Goal: Book appointment/travel/reservation

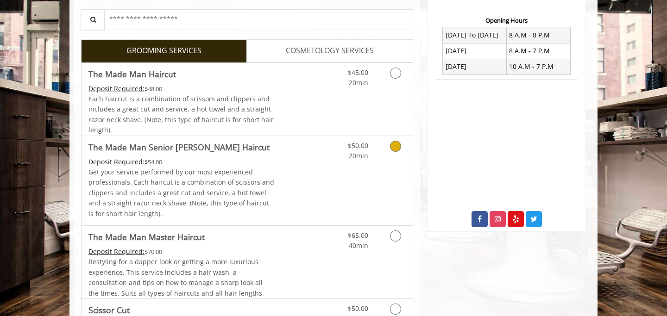
scroll to position [375, 0]
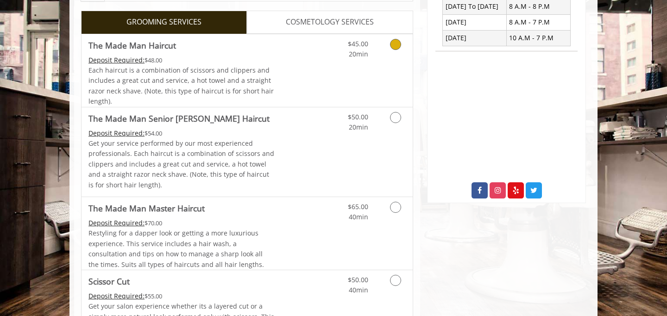
click at [223, 58] on div "Deposit Required: $48.00" at bounding box center [182, 60] width 186 height 10
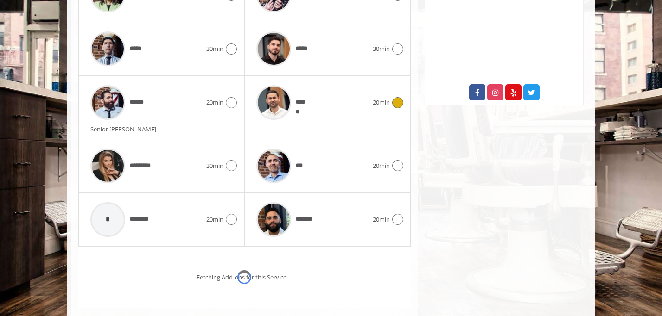
scroll to position [501, 0]
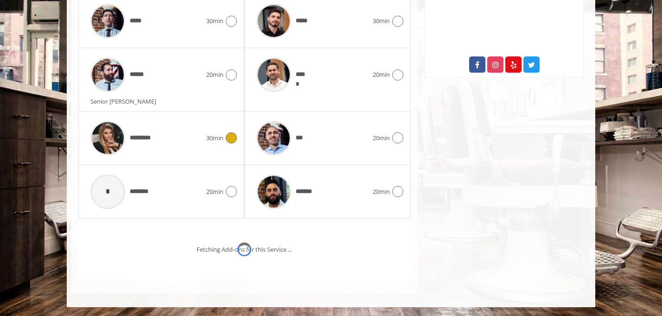
click at [224, 141] on div at bounding box center [229, 138] width 13 height 11
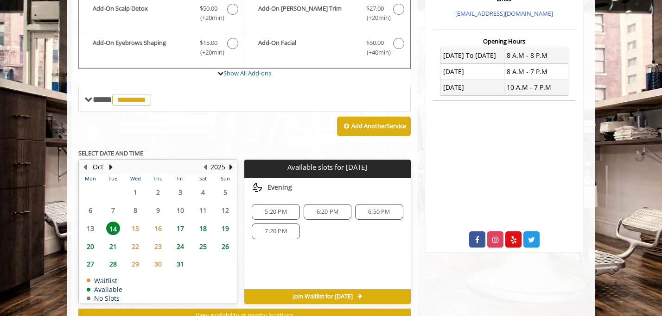
scroll to position [309, 0]
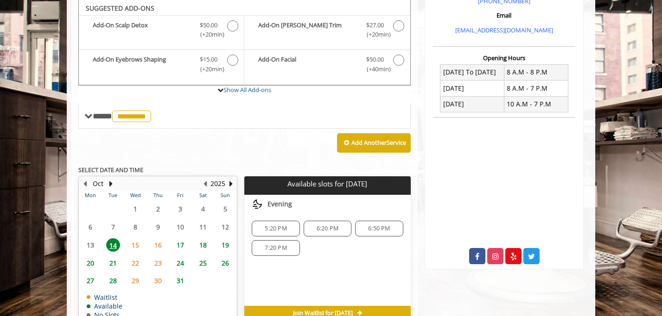
click at [319, 232] on span "6:20 PM" at bounding box center [327, 228] width 22 height 7
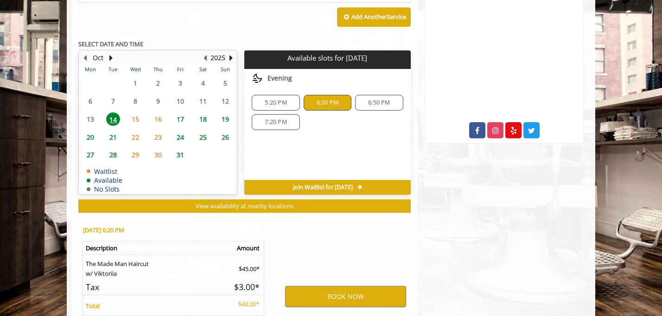
scroll to position [526, 0]
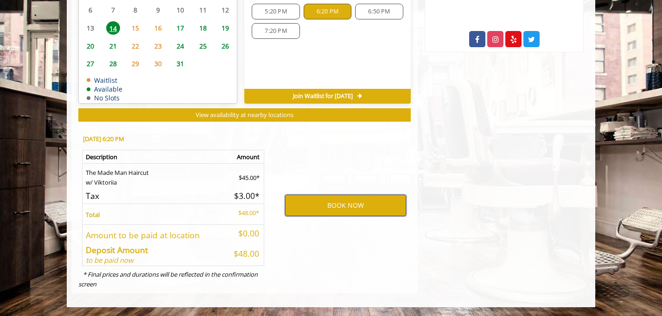
click at [349, 205] on button "BOOK NOW" at bounding box center [345, 205] width 121 height 21
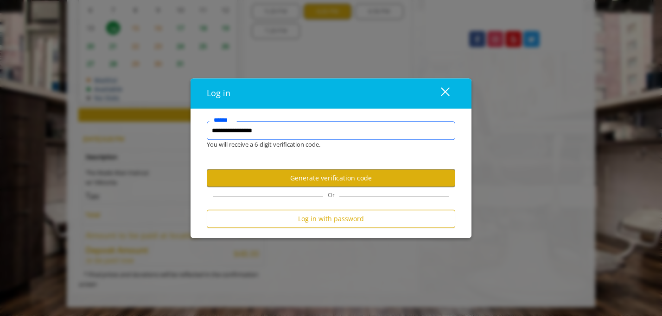
type input "**********"
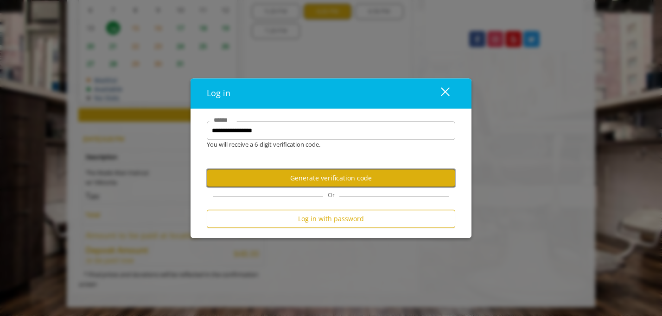
click at [354, 178] on button "Generate verification code" at bounding box center [331, 178] width 248 height 18
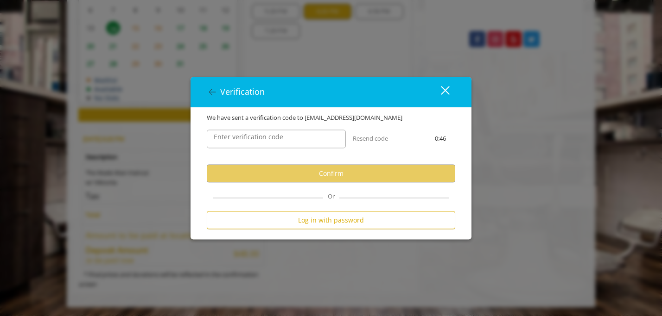
click at [259, 133] on label "Enter verification code" at bounding box center [248, 137] width 79 height 10
click at [259, 133] on input "Enter verification code" at bounding box center [276, 139] width 139 height 19
paste input "******"
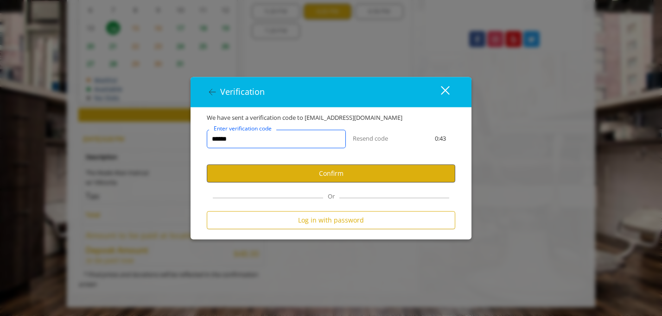
type input "******"
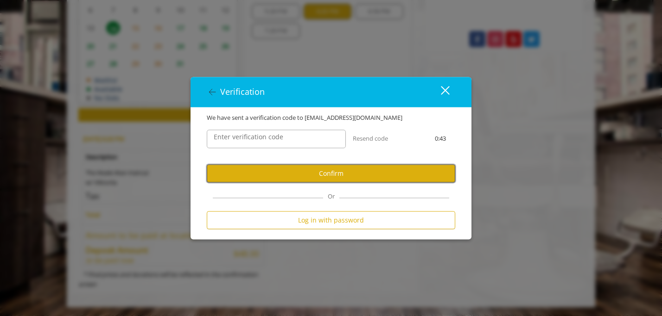
click at [340, 172] on button "Confirm" at bounding box center [331, 173] width 248 height 18
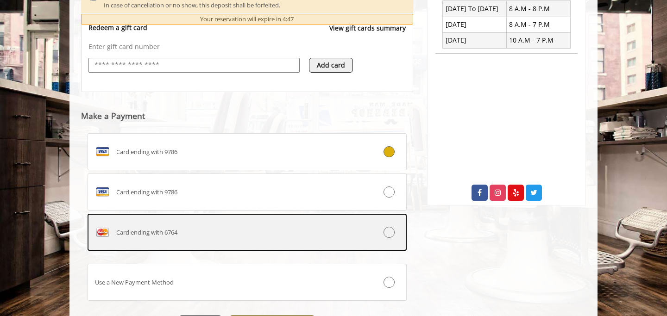
scroll to position [425, 0]
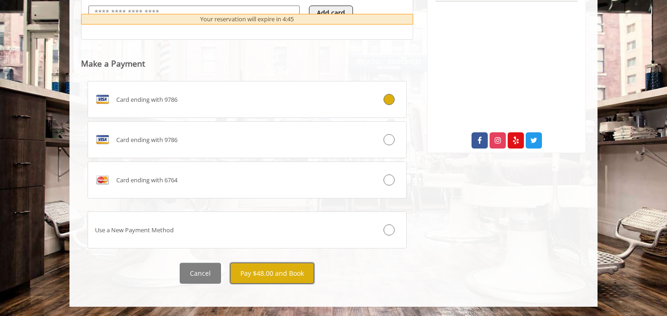
click at [279, 276] on button "Pay $48.00 and Book" at bounding box center [272, 273] width 84 height 21
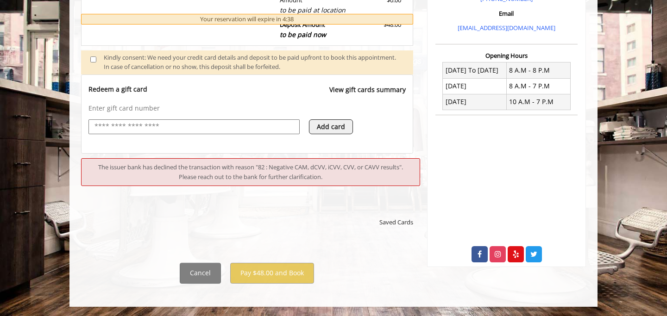
scroll to position [311, 0]
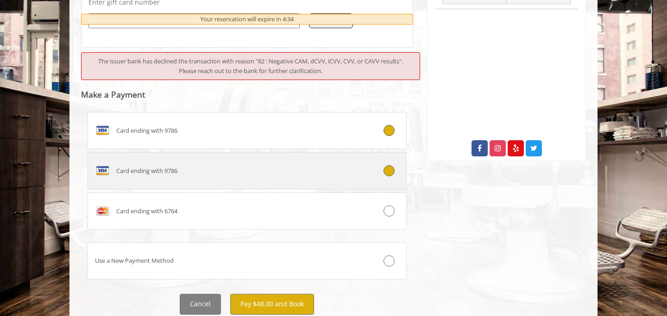
click at [317, 171] on div "Card ending with 9786" at bounding box center [220, 171] width 265 height 15
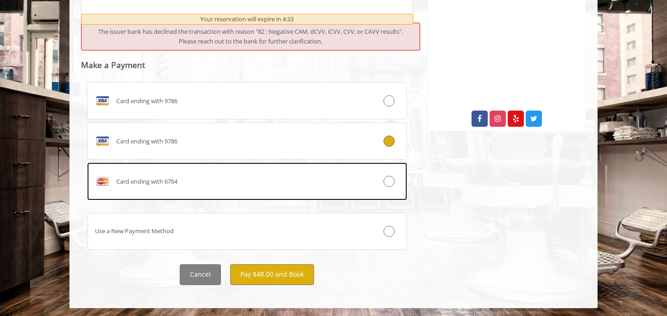
scroll to position [449, 0]
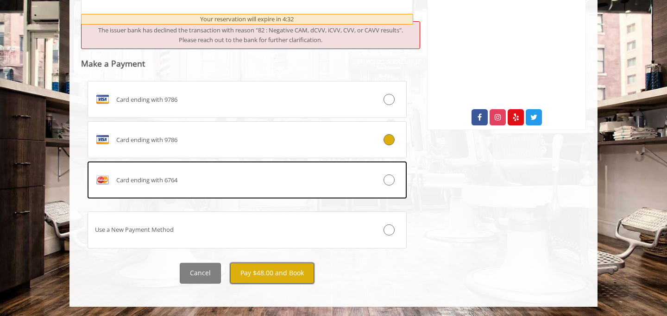
click at [279, 275] on button "Pay $48.00 and Book" at bounding box center [272, 273] width 84 height 21
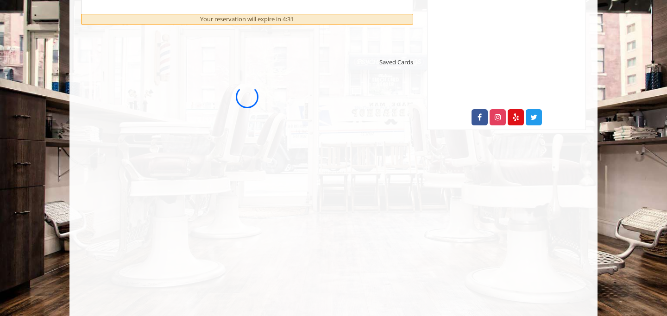
scroll to position [0, 0]
